Goal: Use online tool/utility: Utilize a website feature to perform a specific function

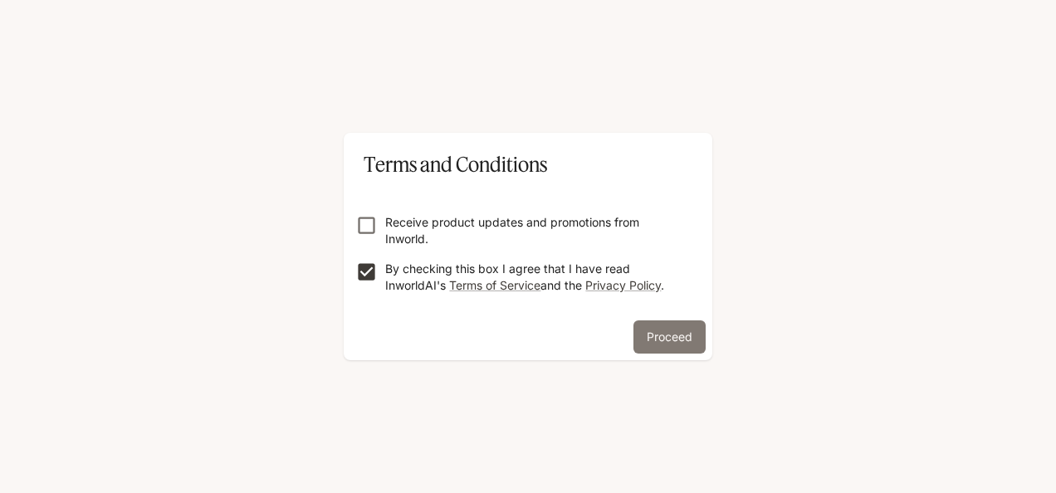
click at [666, 334] on button "Proceed" at bounding box center [669, 336] width 72 height 33
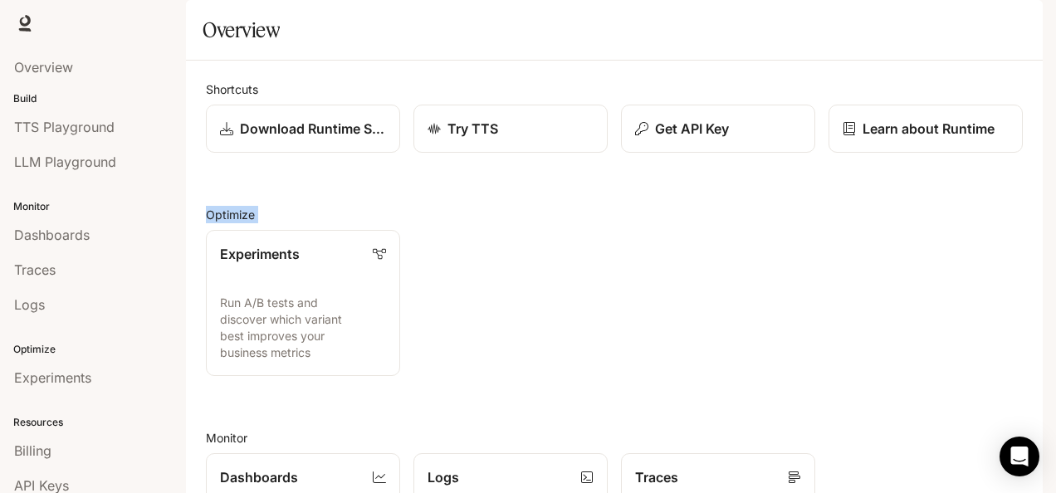
drag, startPoint x: 1033, startPoint y: 208, endPoint x: 1032, endPoint y: 291, distance: 83.0
click at [1032, 291] on div "Shortcuts Download Runtime SDK Try TTS Get API Key Learn about Runtime Optimize…" at bounding box center [614, 451] width 857 height 781
click at [863, 339] on div "Experiments Run A/B tests and discover which variant best improves your busines…" at bounding box center [608, 296] width 830 height 159
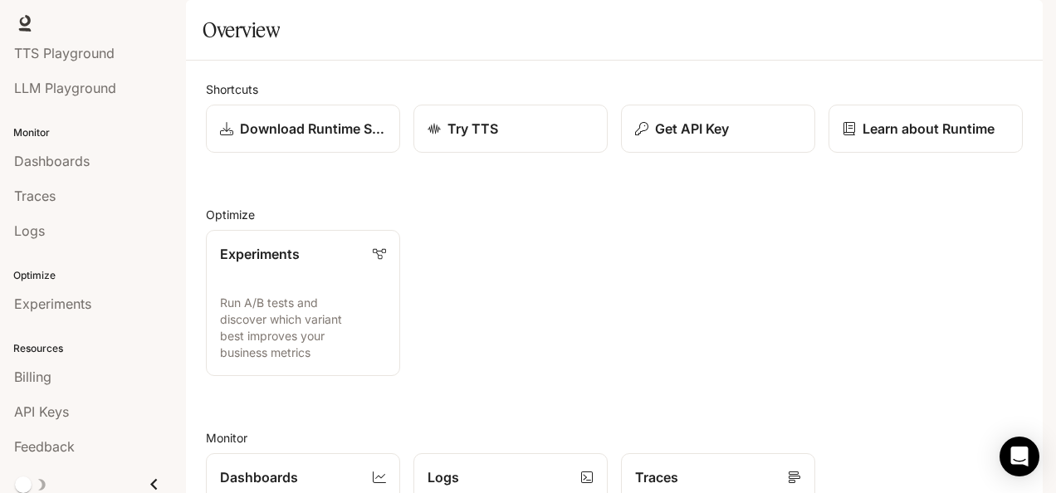
scroll to position [76, 0]
click at [1023, 23] on img "button" at bounding box center [1019, 23] width 23 height 23
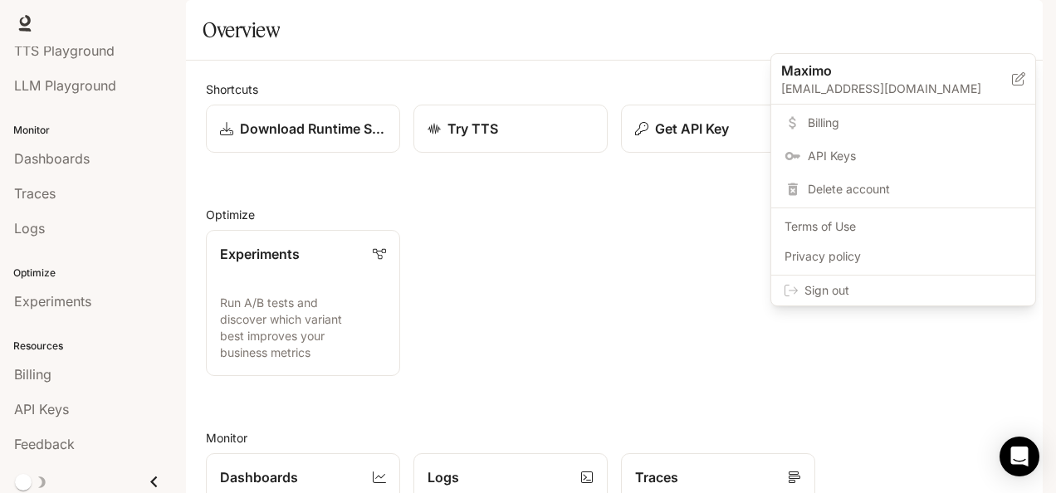
click at [669, 35] on div at bounding box center [528, 246] width 1056 height 493
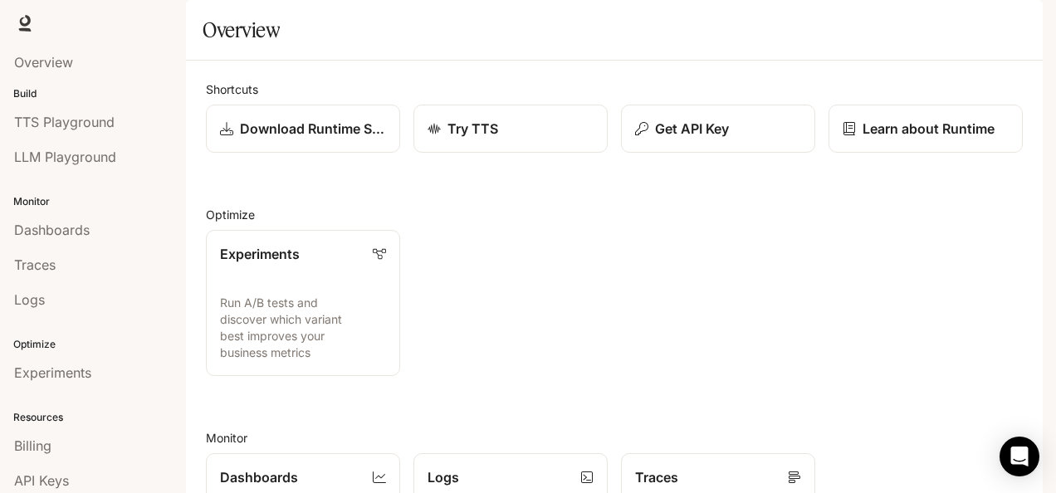
scroll to position [0, 0]
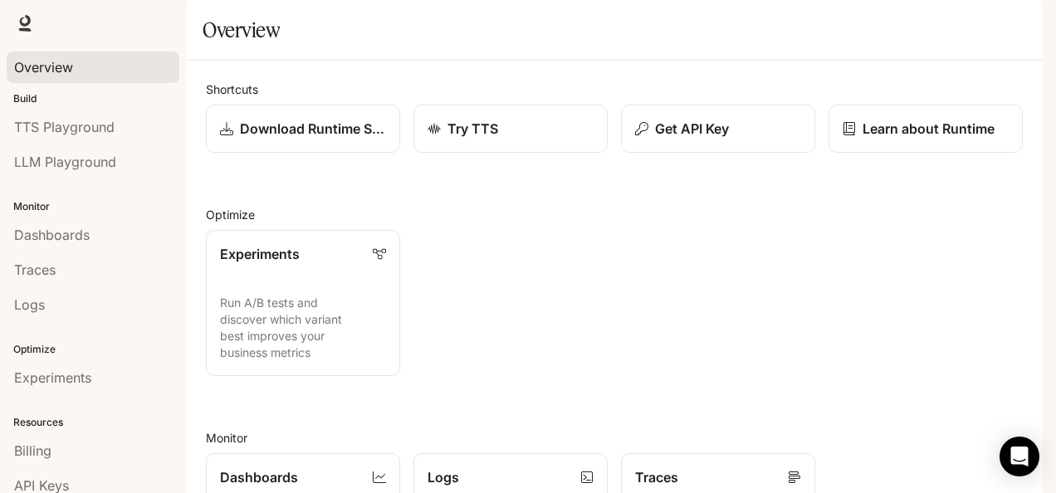
click at [83, 63] on div "Overview" at bounding box center [93, 67] width 158 height 20
click at [107, 134] on span "TTS Playground" at bounding box center [64, 127] width 100 height 20
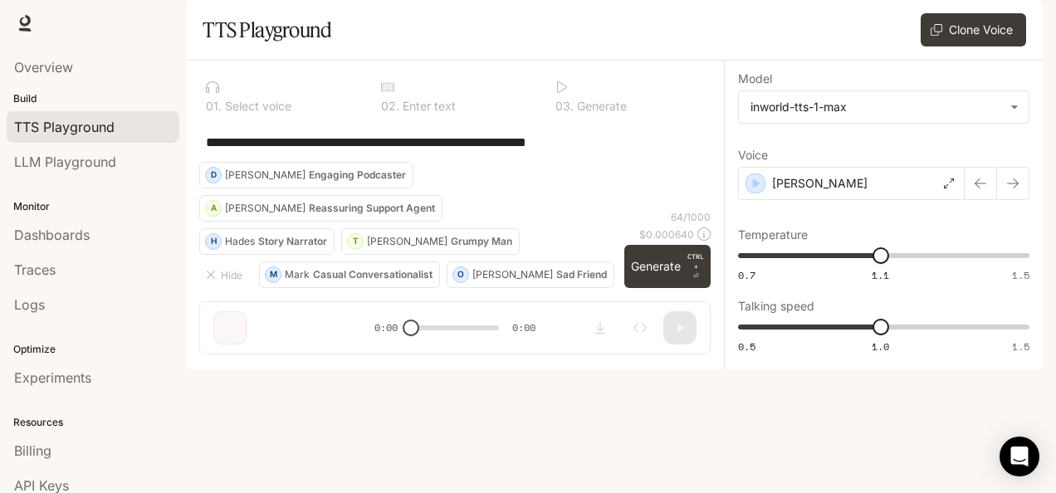
click at [651, 152] on textarea "**********" at bounding box center [455, 142] width 498 height 19
click at [95, 168] on span "LLM Playground" at bounding box center [65, 162] width 102 height 20
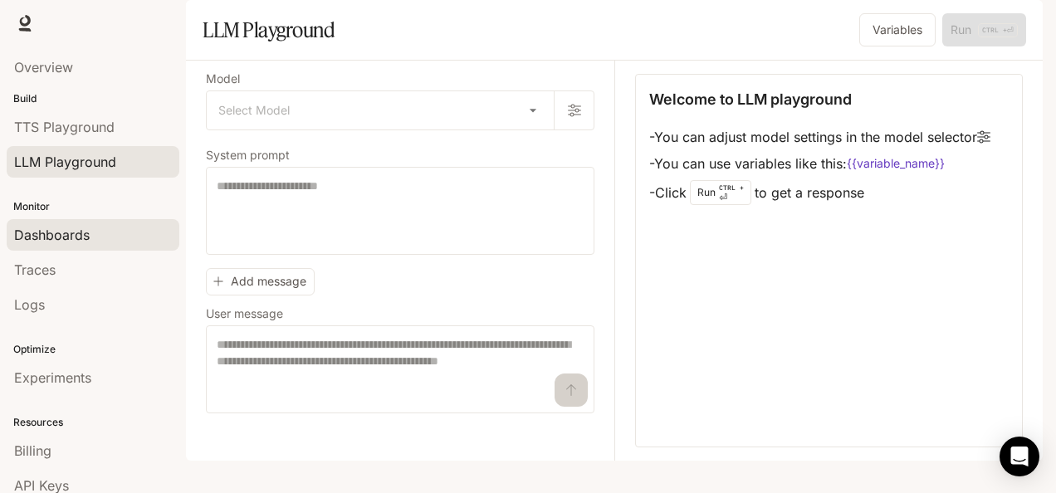
click at [91, 239] on div "Dashboards" at bounding box center [93, 235] width 158 height 20
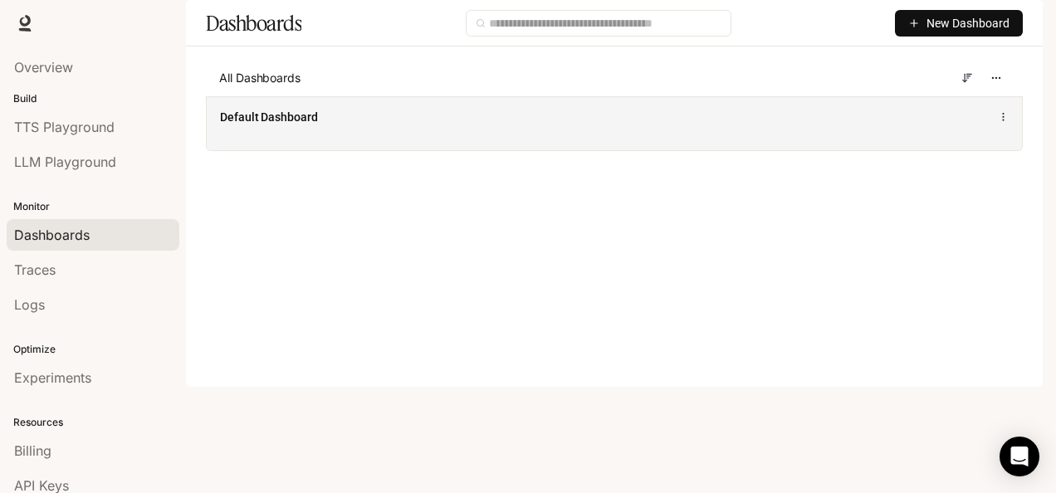
click at [358, 125] on div "Default Dashboard" at bounding box center [445, 117] width 451 height 17
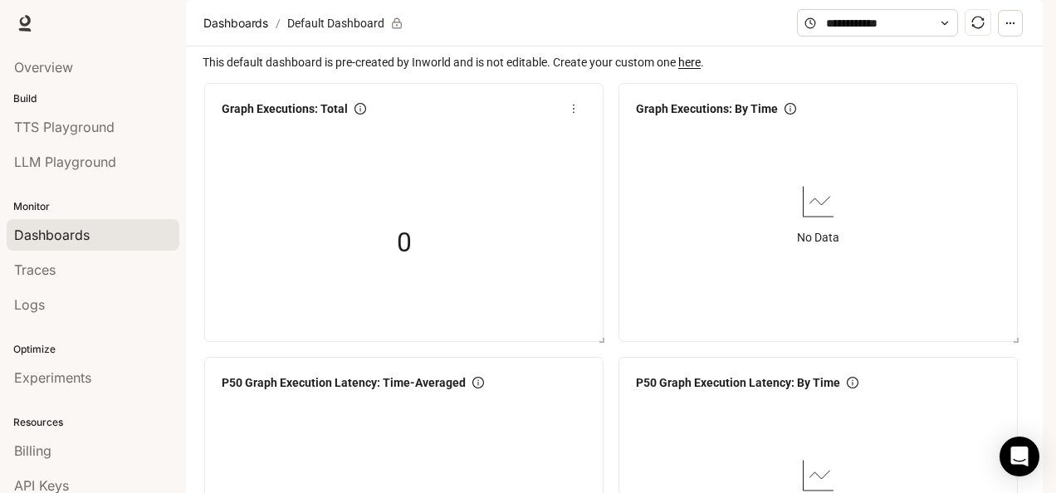
click at [437, 248] on div "0" at bounding box center [404, 243] width 166 height 106
click at [412, 296] on div "0" at bounding box center [404, 243] width 166 height 106
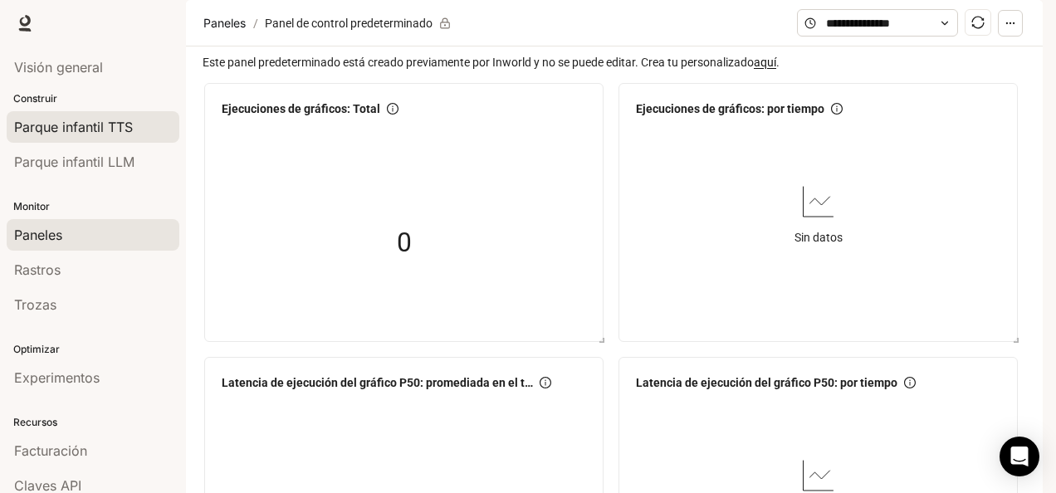
click at [116, 125] on span "Parque infantil TTS" at bounding box center [73, 127] width 119 height 20
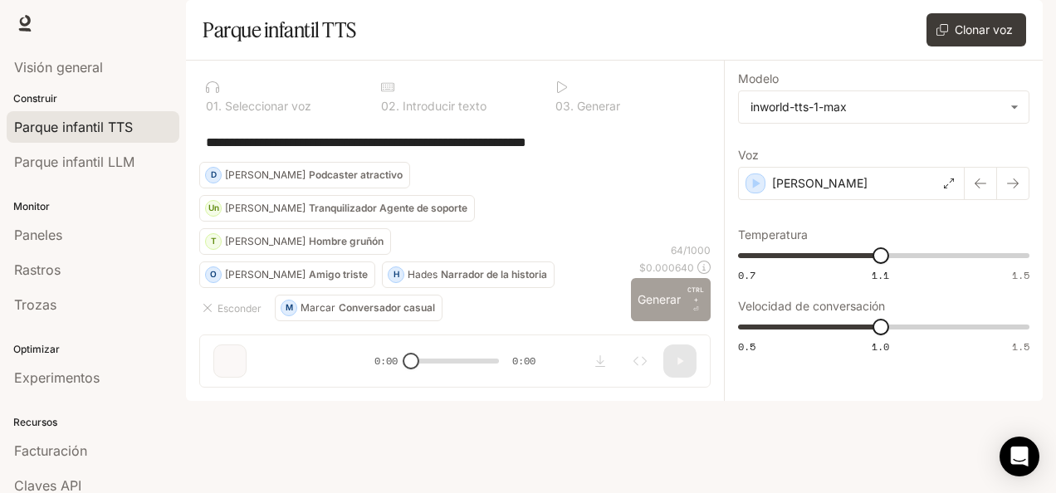
click at [669, 310] on font "Generar" at bounding box center [658, 300] width 43 height 21
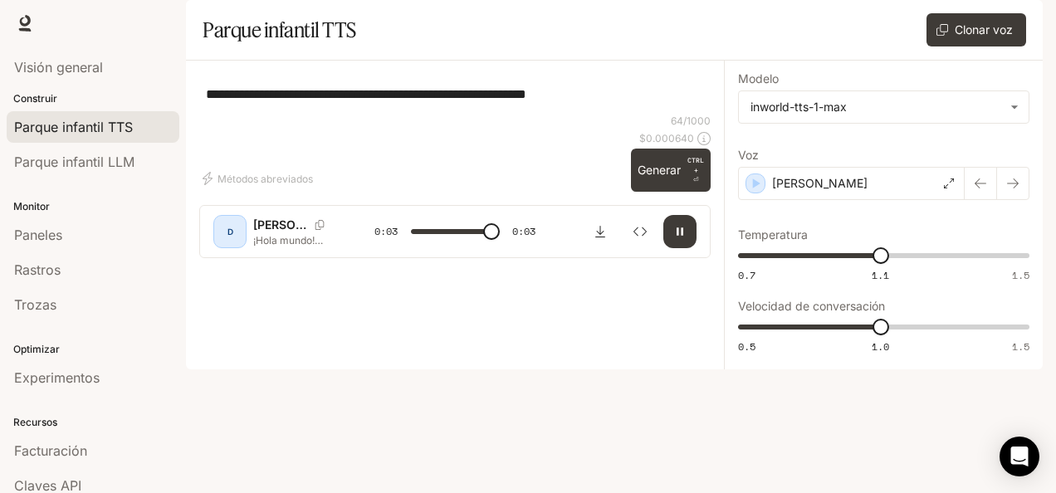
type input "*"
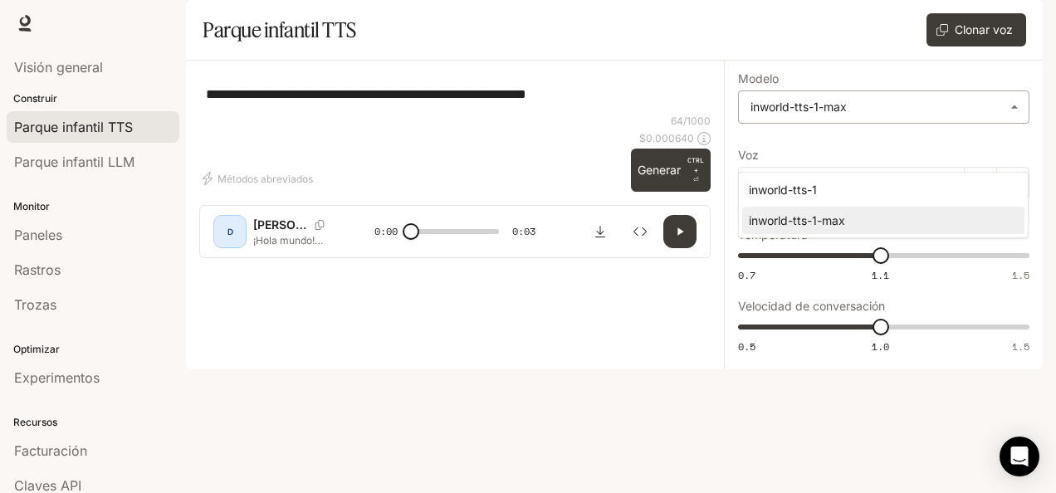
click at [872, 156] on body "**********" at bounding box center [528, 246] width 1056 height 493
click at [872, 156] on div at bounding box center [528, 246] width 1056 height 493
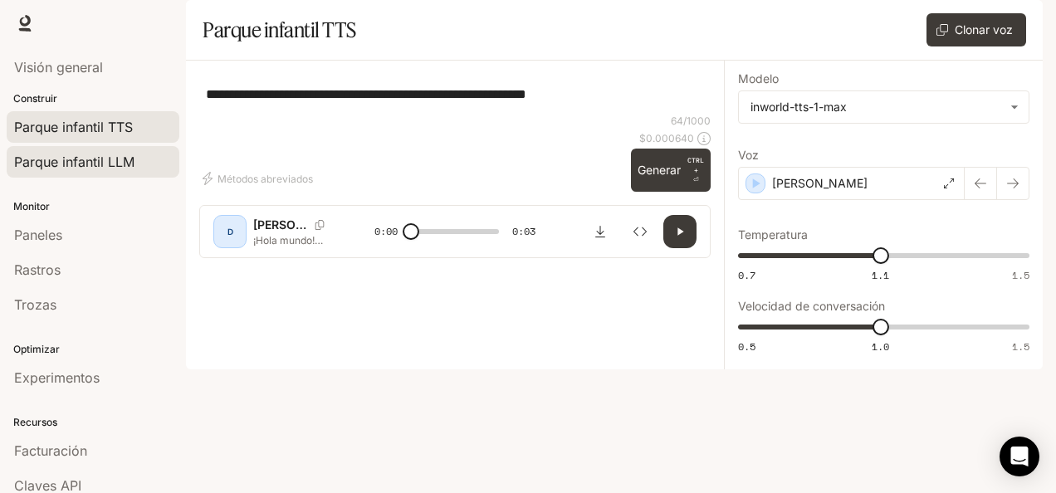
click at [105, 163] on span "Parque infantil LLM" at bounding box center [74, 162] width 120 height 20
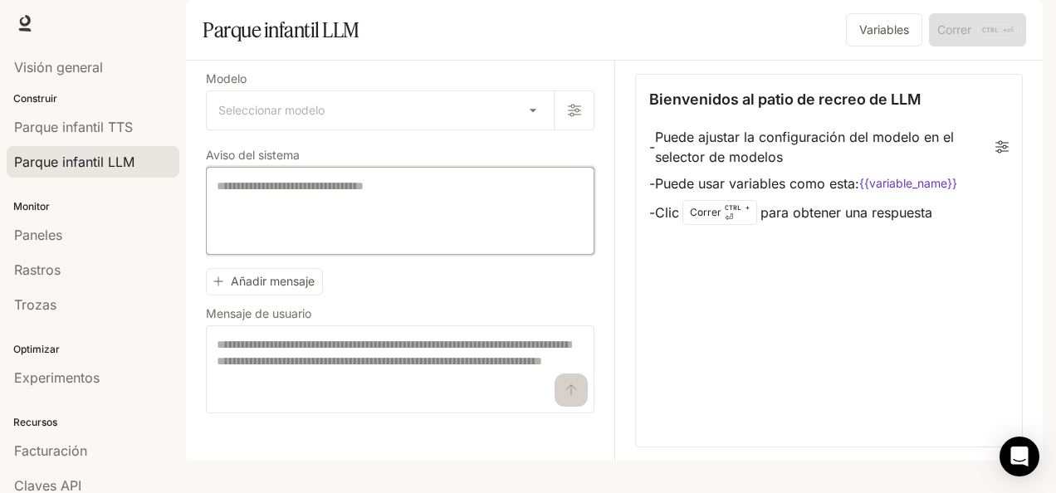
click at [438, 230] on textarea at bounding box center [400, 211] width 367 height 66
click at [483, 331] on div "Añadir mensaje Mensaje de usuario * ​" at bounding box center [400, 337] width 388 height 152
